Goal: Navigation & Orientation: Find specific page/section

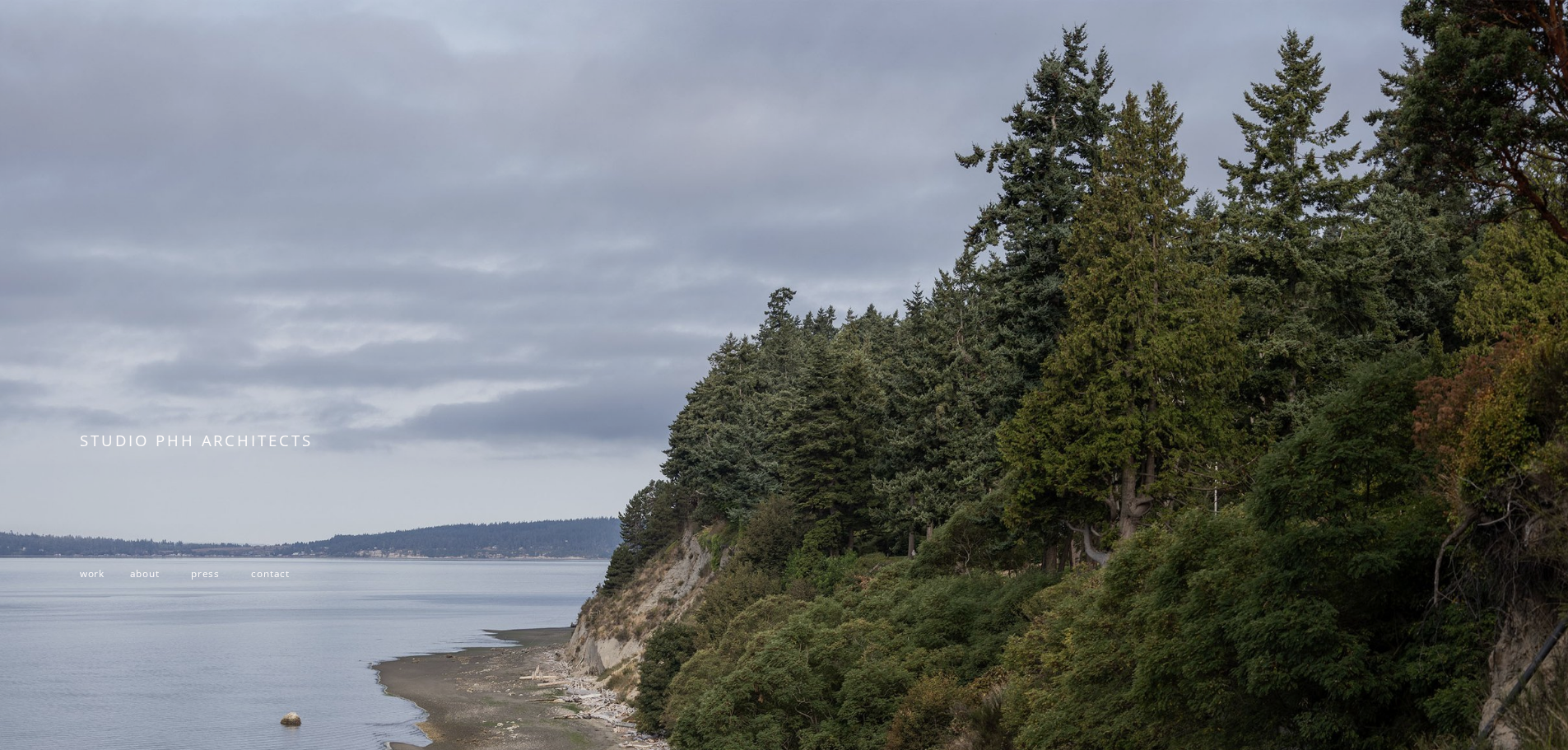
click at [97, 578] on span "work" at bounding box center [92, 572] width 25 height 13
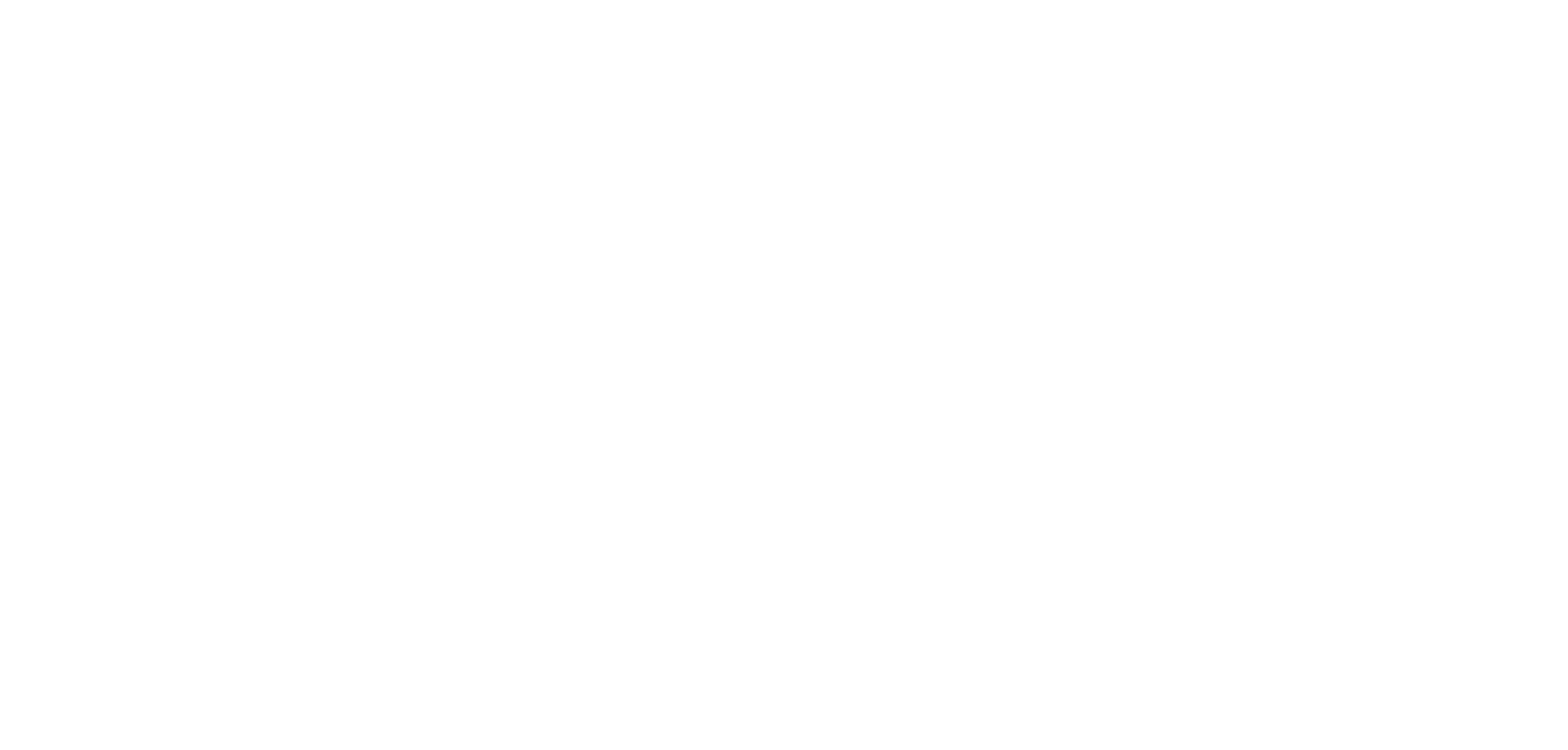
scroll to position [1976, 0]
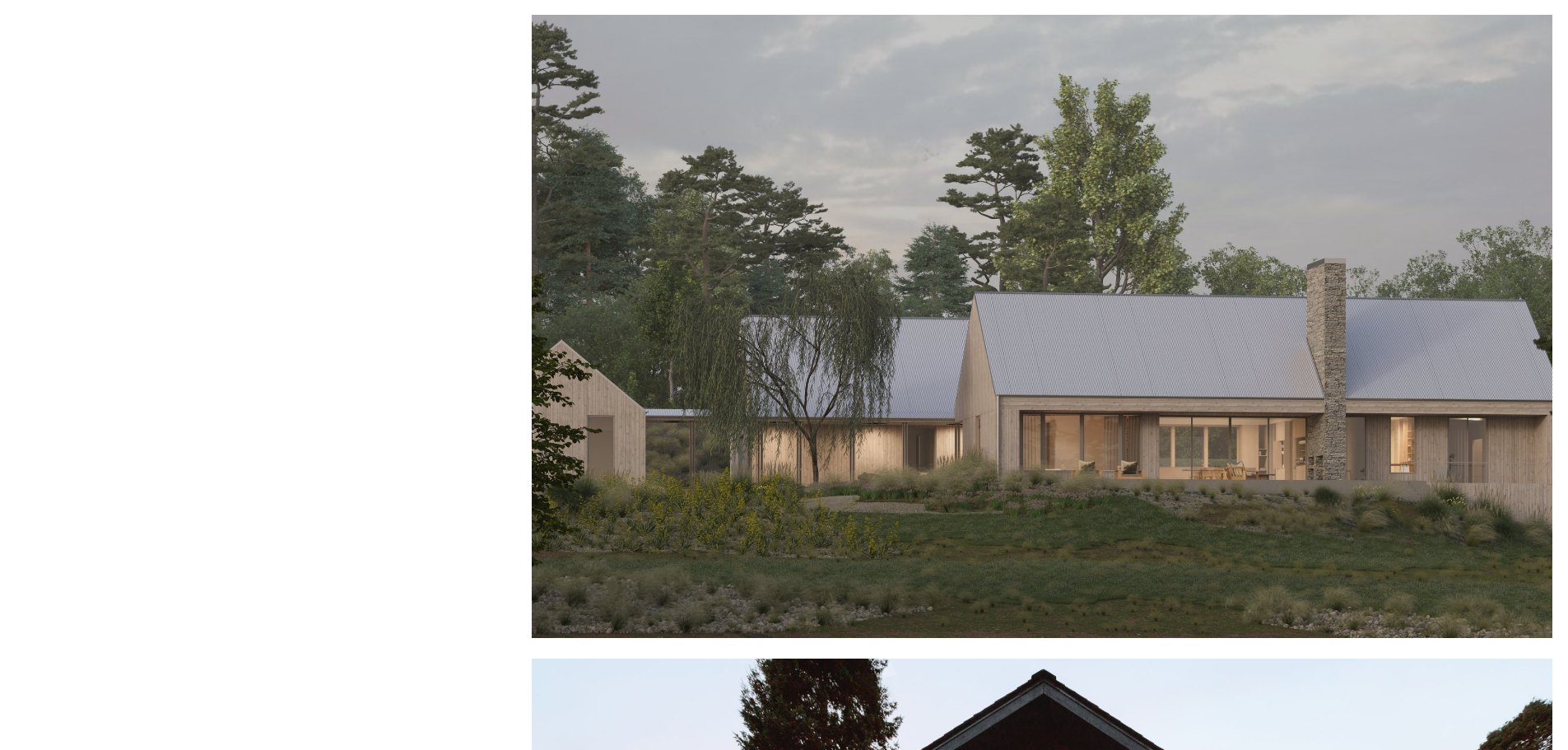
click at [893, 390] on div at bounding box center [1042, 327] width 1020 height 623
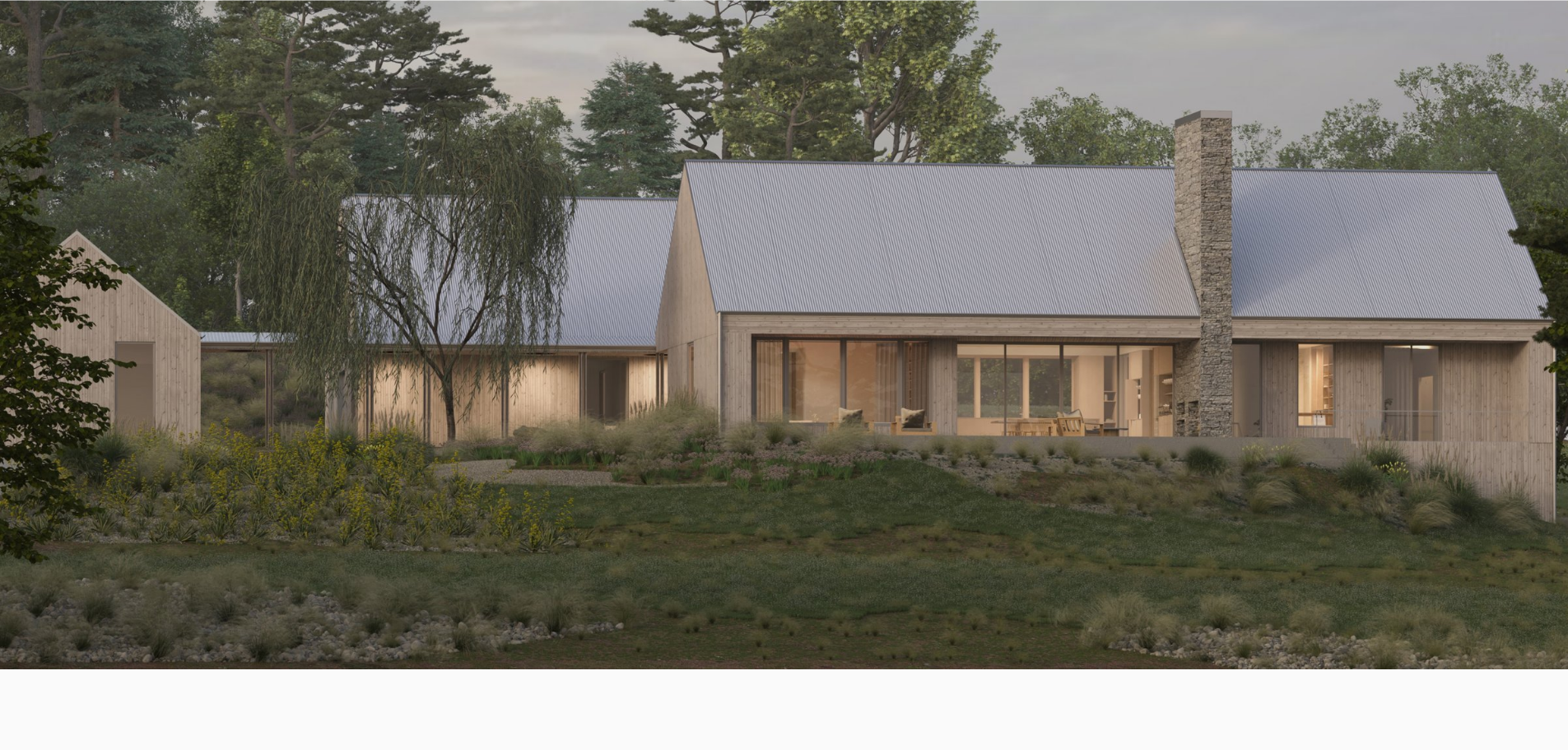
scroll to position [329, 0]
